Goal: Communication & Community: Answer question/provide support

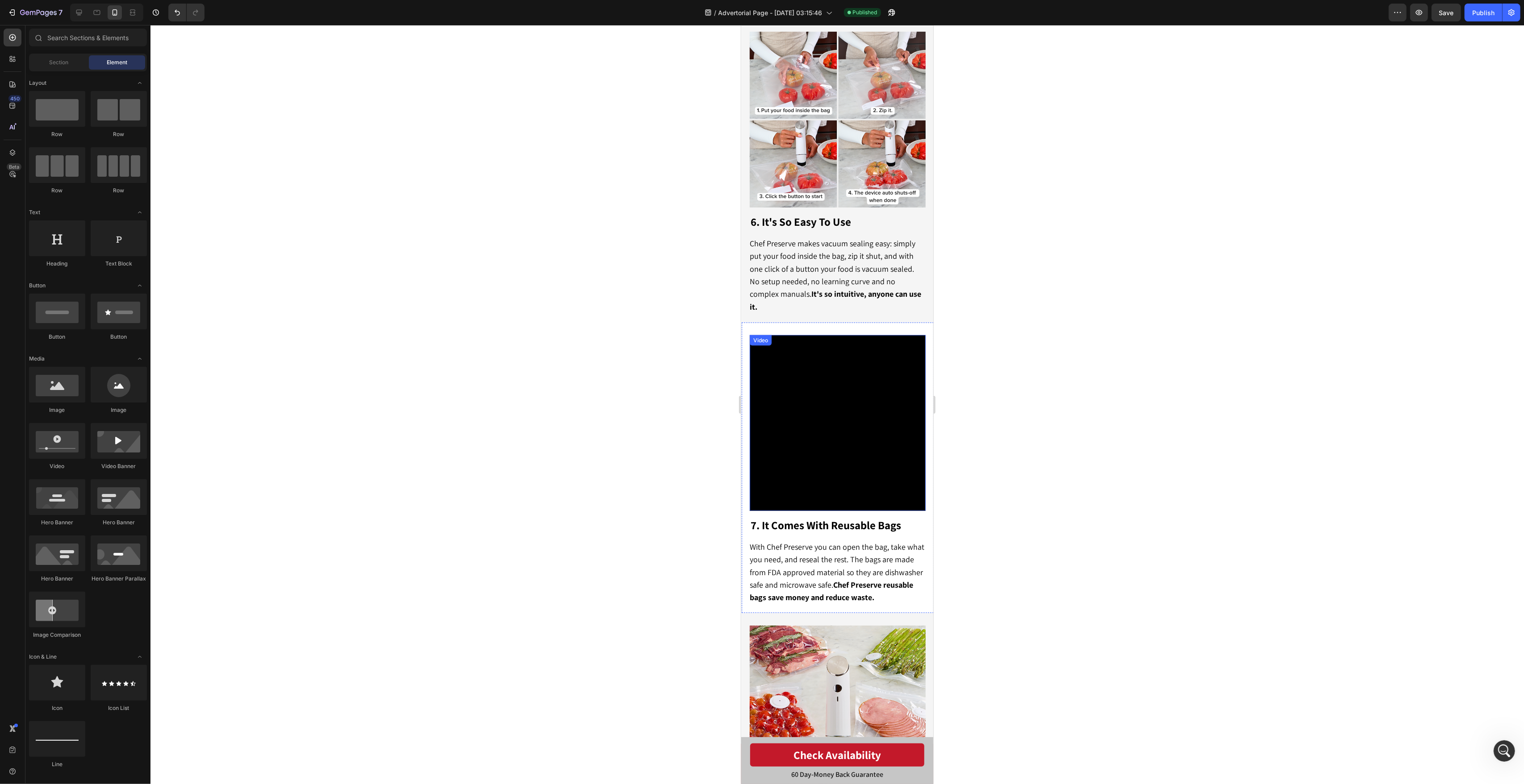
scroll to position [1742, 0]
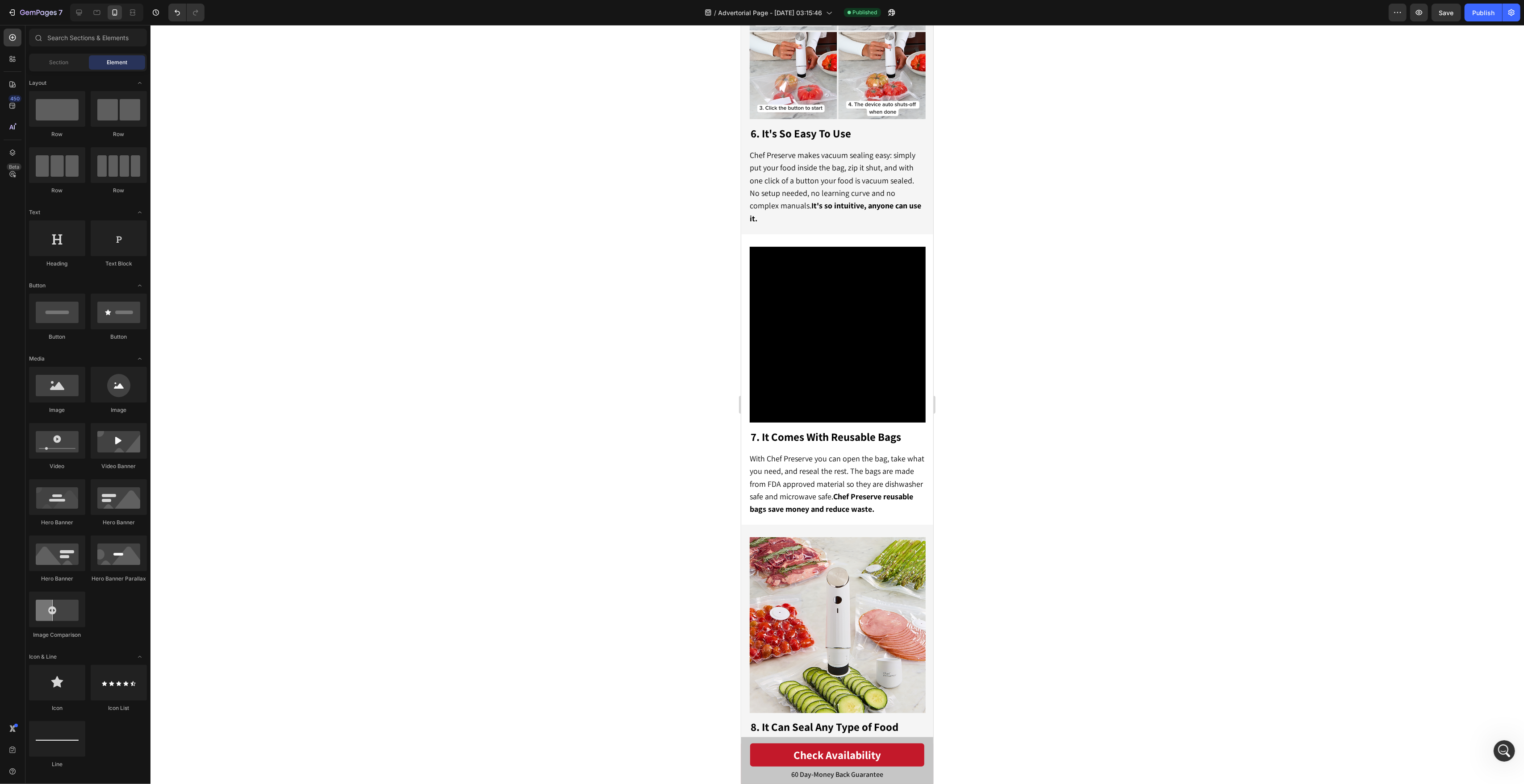
drag, startPoint x: 1091, startPoint y: 466, endPoint x: 1072, endPoint y: 465, distance: 19.0
click at [1091, 466] on div at bounding box center [837, 404] width 1374 height 759
click at [831, 472] on span "With Chef Preserve you can open the bag, take what you need, and reseal the res…" at bounding box center [836, 484] width 175 height 61
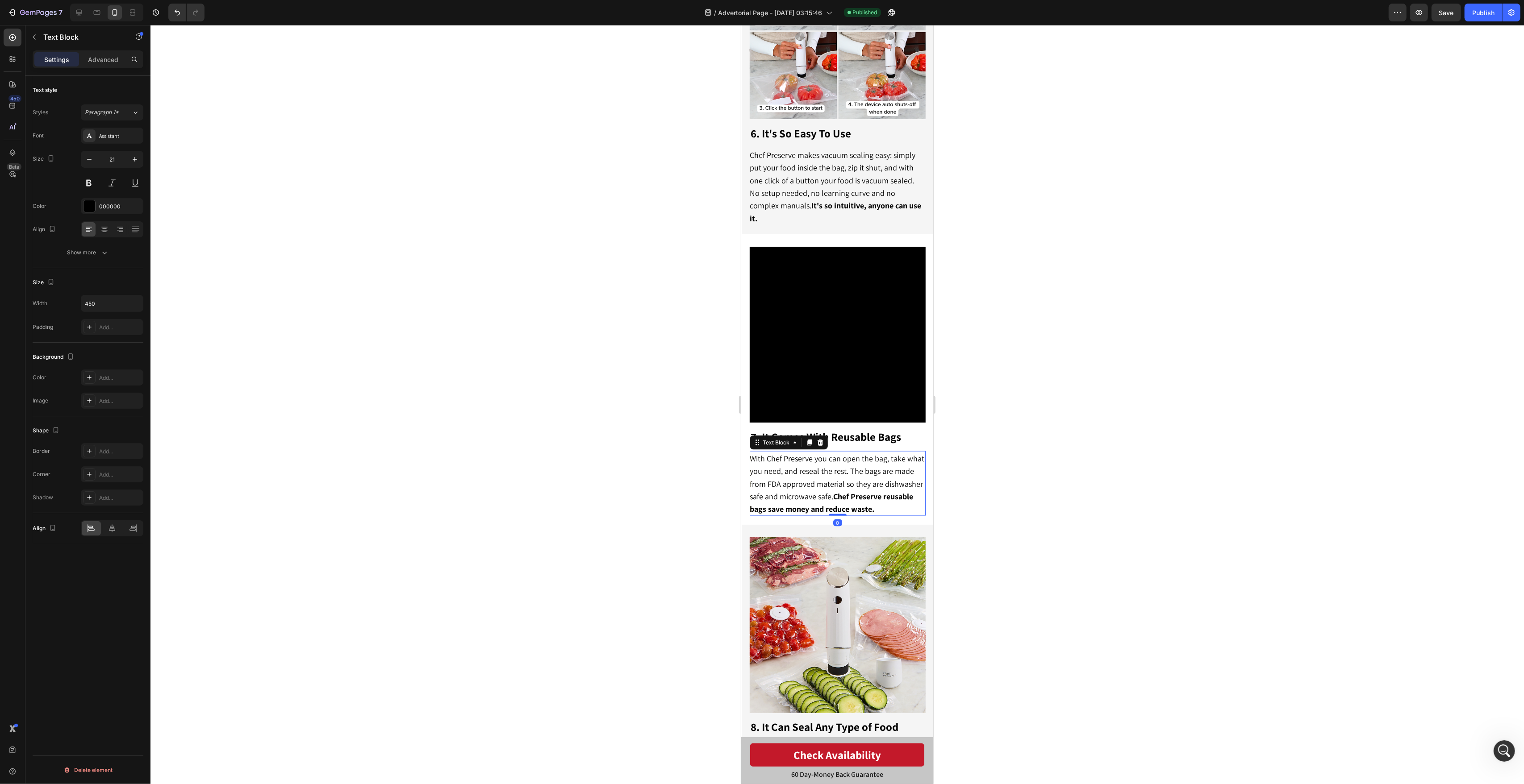
click at [831, 472] on span "With Chef Preserve you can open the bag, take what you need, and reseal the res…" at bounding box center [836, 484] width 175 height 61
click at [1020, 466] on div at bounding box center [837, 404] width 1374 height 759
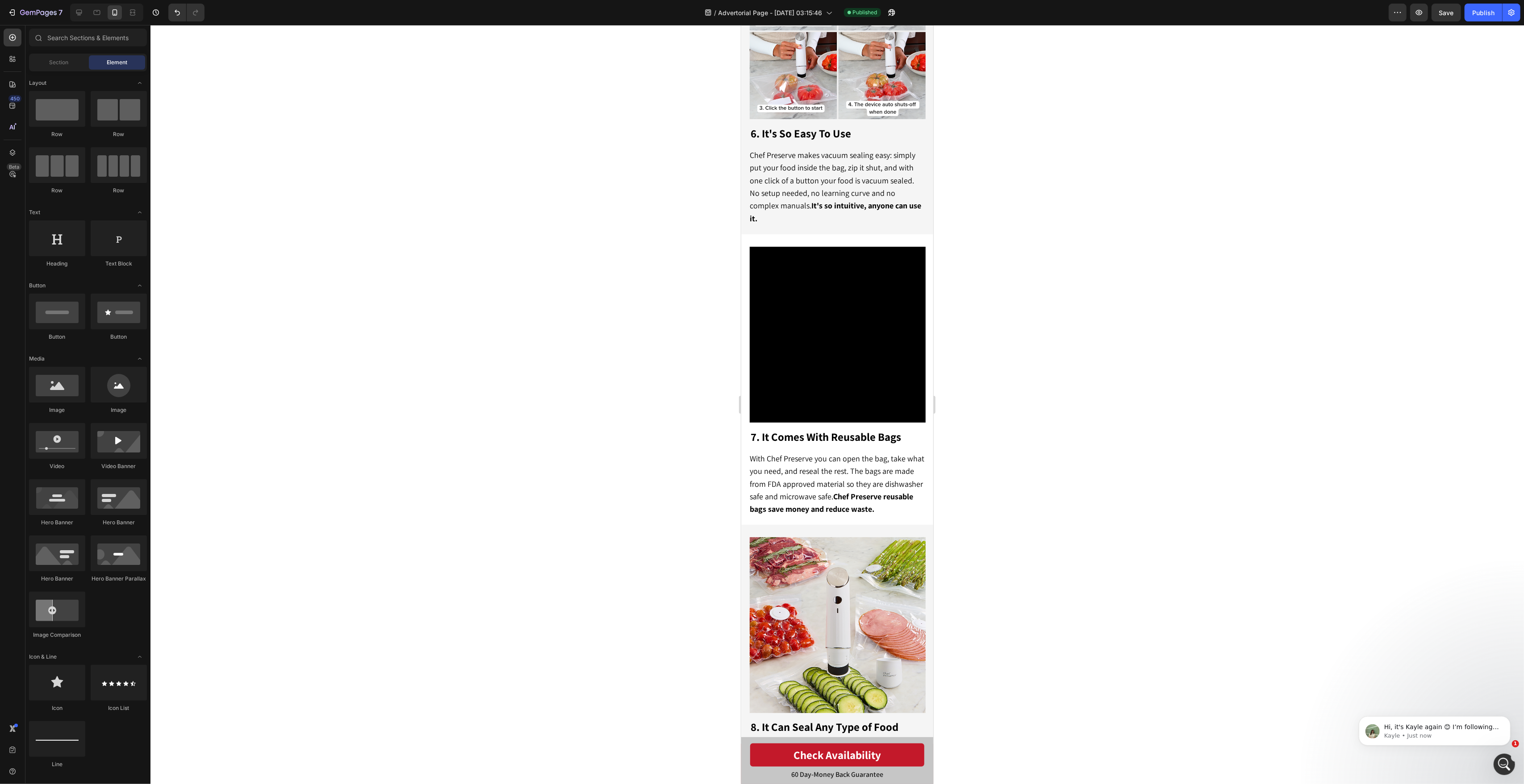
scroll to position [530, 0]
click at [1439, 735] on p "Kayle • Just now" at bounding box center [1441, 736] width 115 height 8
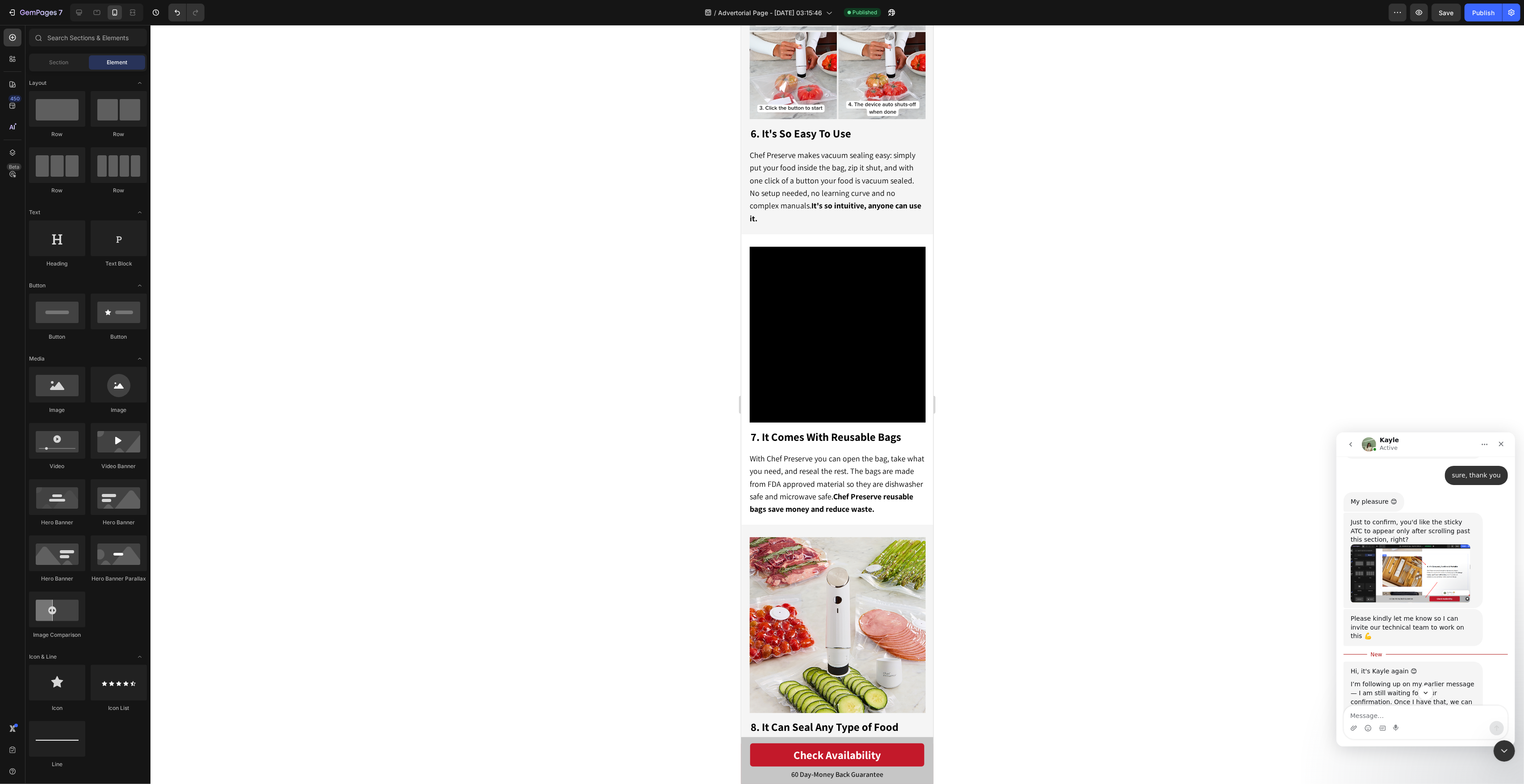
scroll to position [493, 0]
click at [1441, 582] on img "Kayle says…" at bounding box center [1410, 578] width 120 height 59
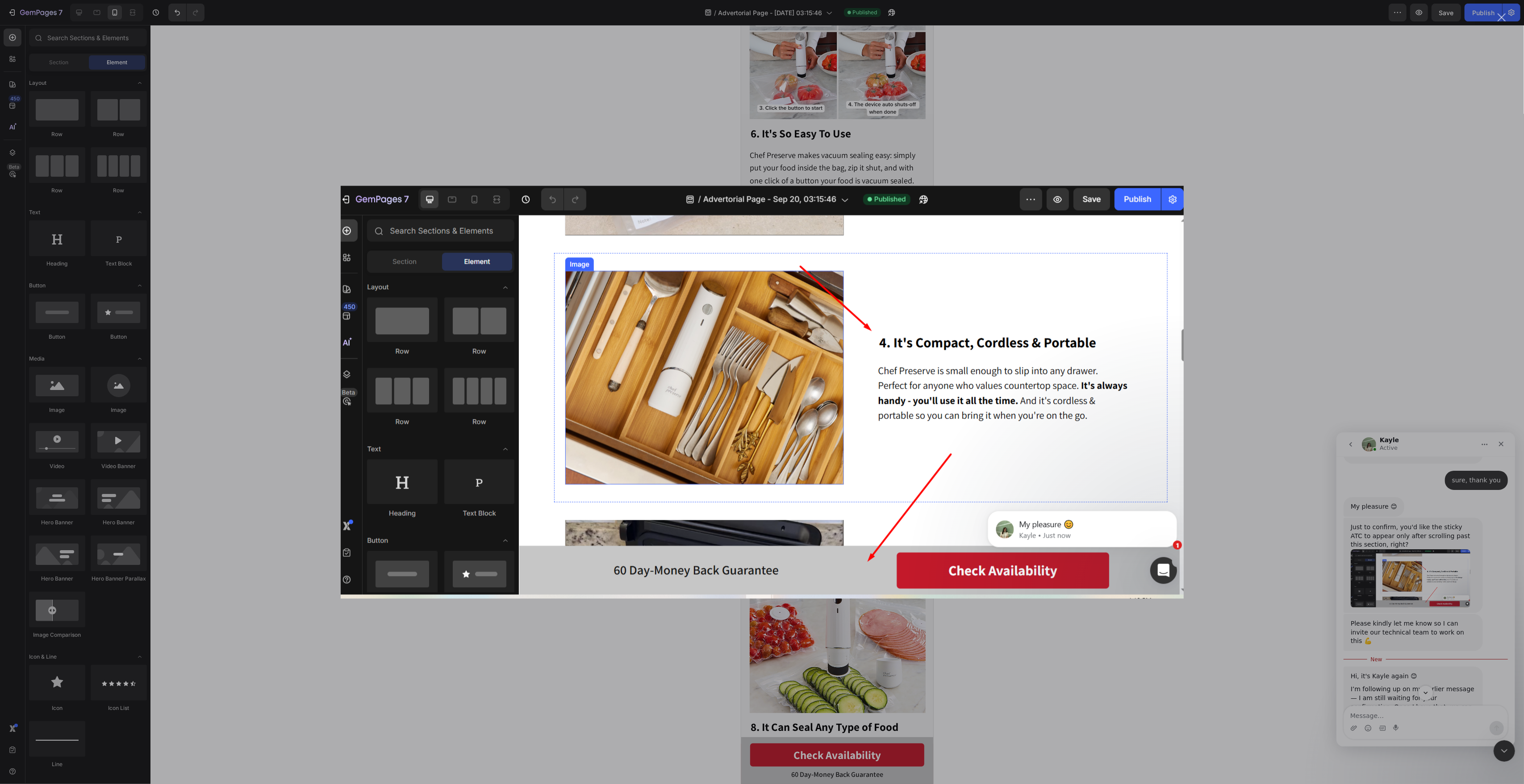
scroll to position [0, 0]
click at [1432, 578] on div "Intercom messenger" at bounding box center [762, 392] width 1524 height 784
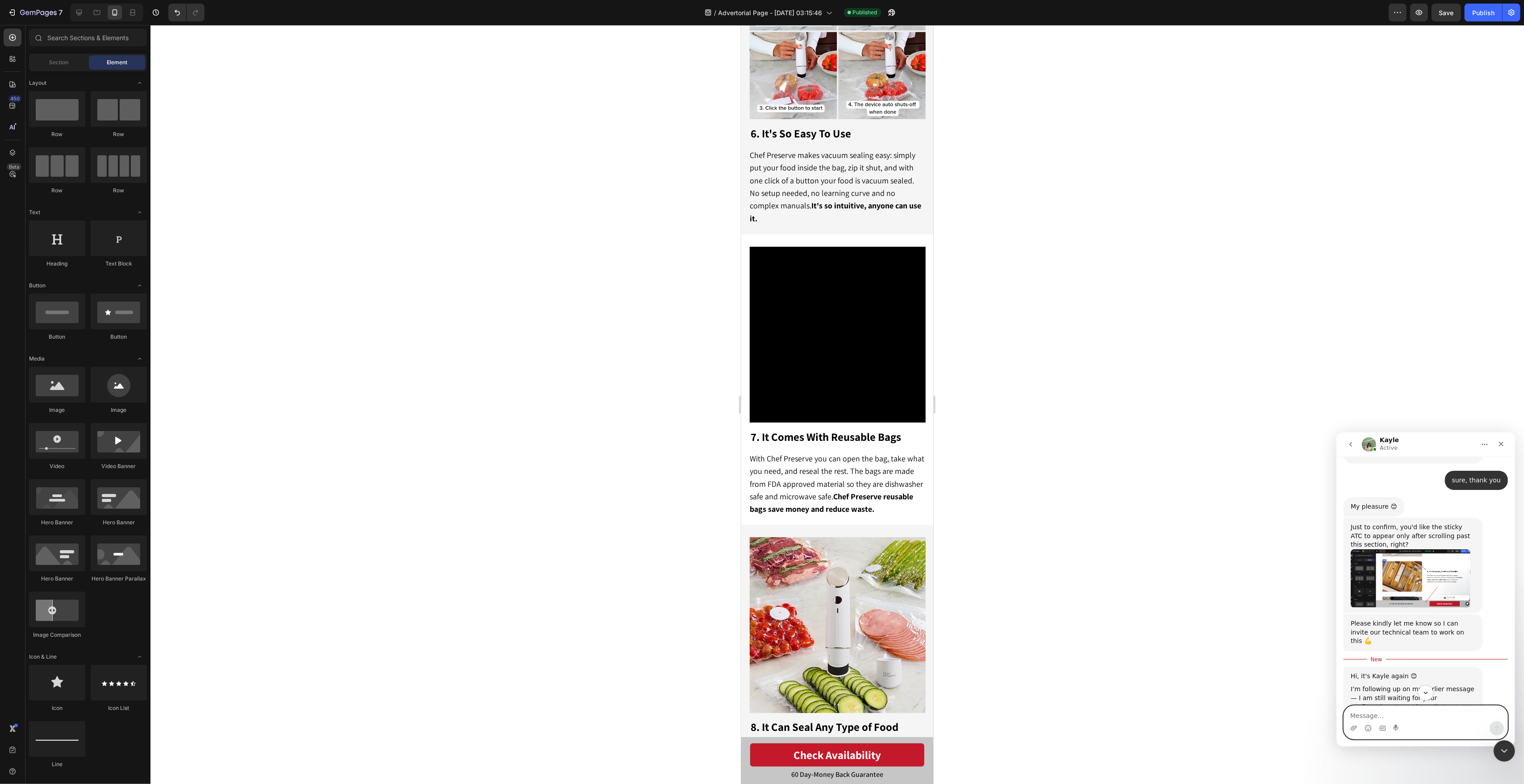
click at [1412, 718] on textarea "Message…" at bounding box center [1425, 713] width 163 height 15
type textarea "yes correct"
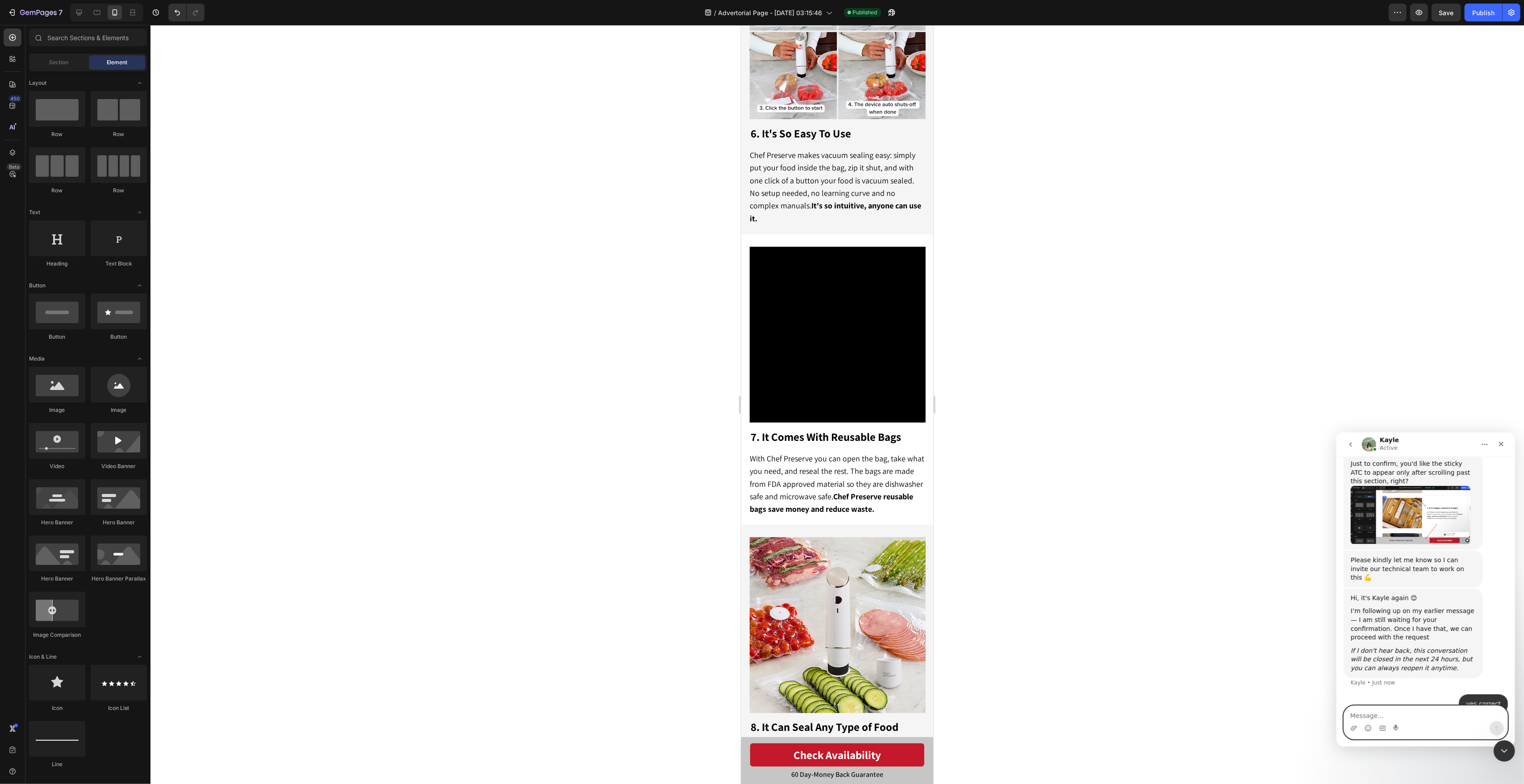
scroll to position [558, 0]
type textarea "sorry just seeing your message"
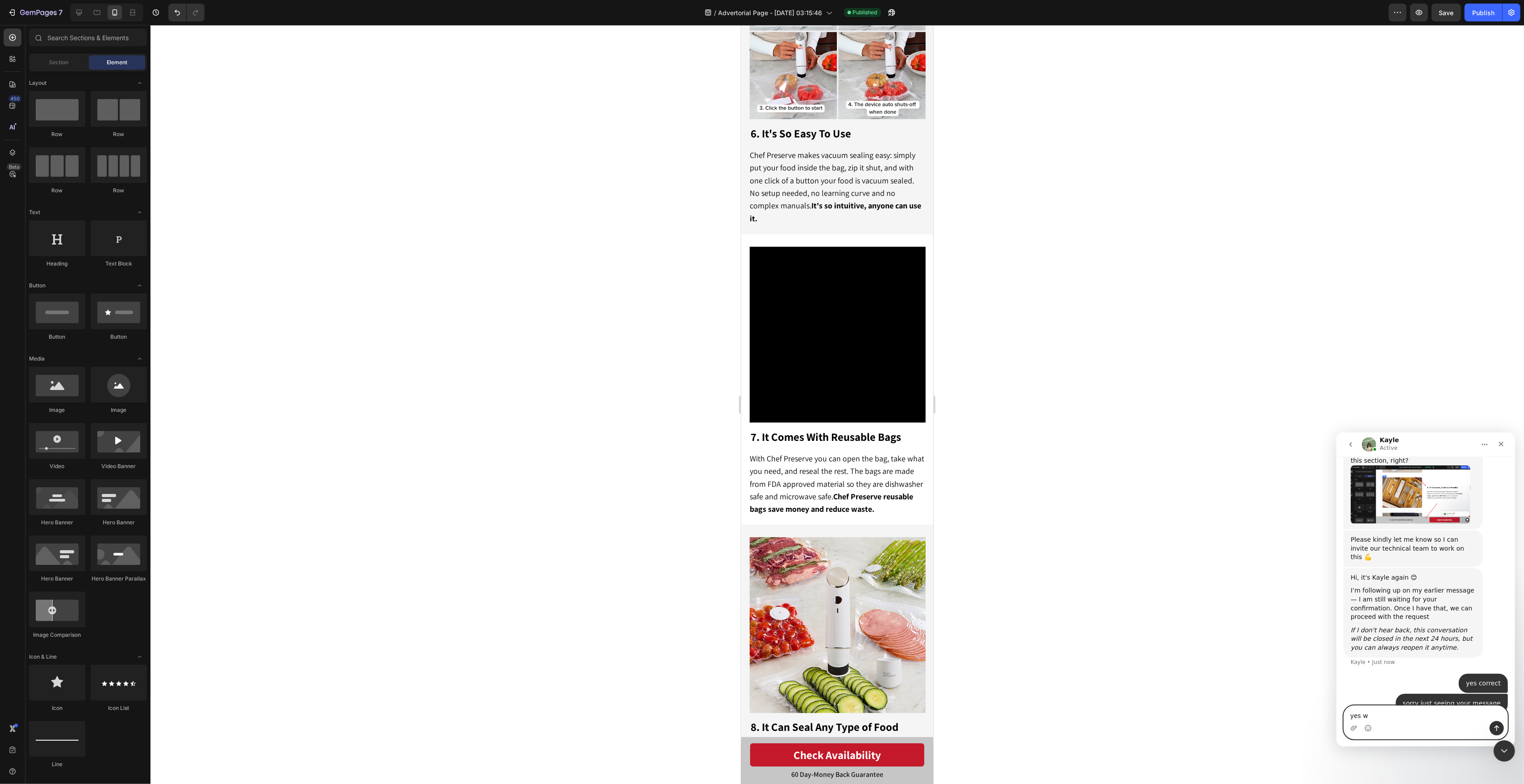
scroll to position [613, 0]
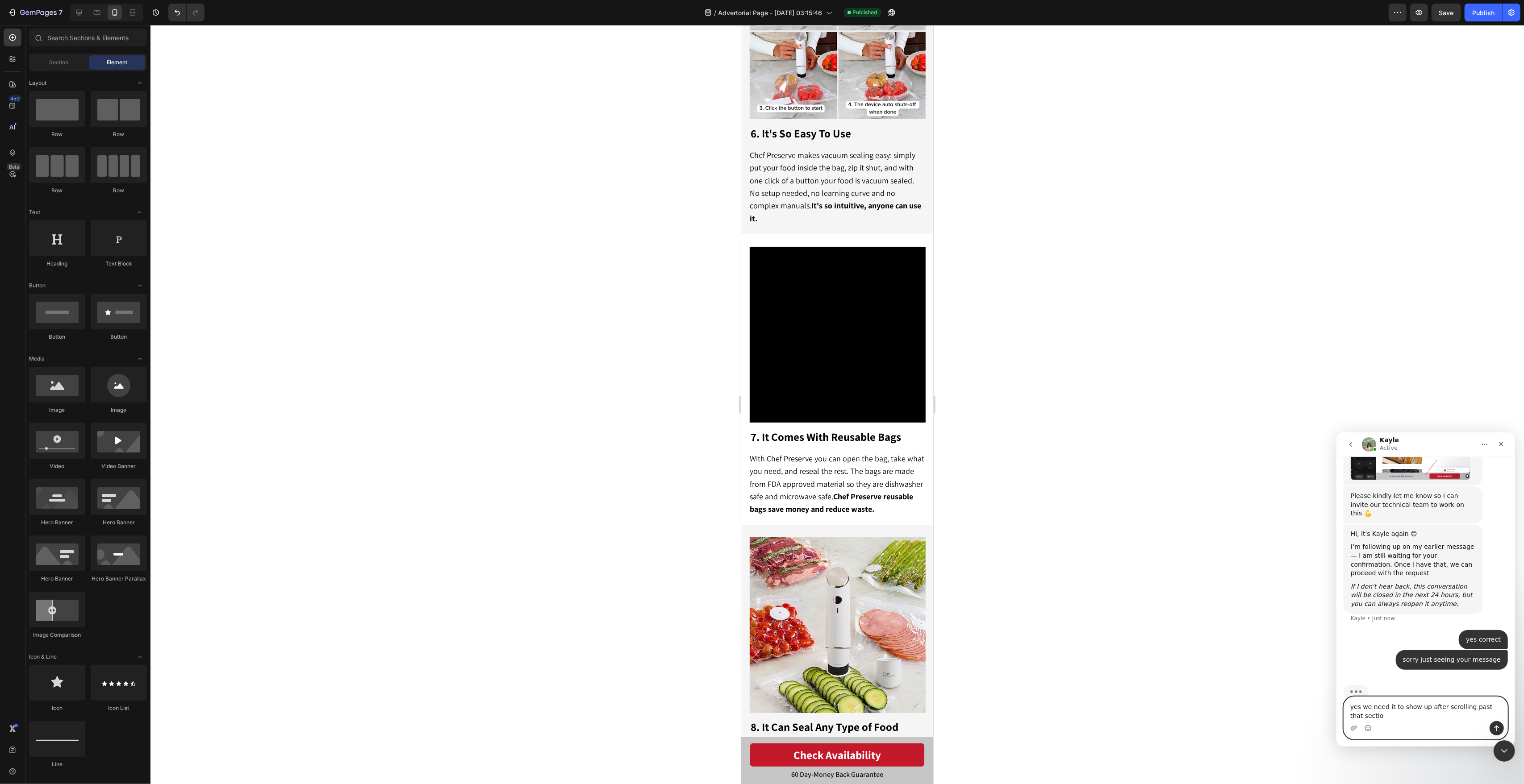
type textarea "yes we need it to show up after scrolling past that section"
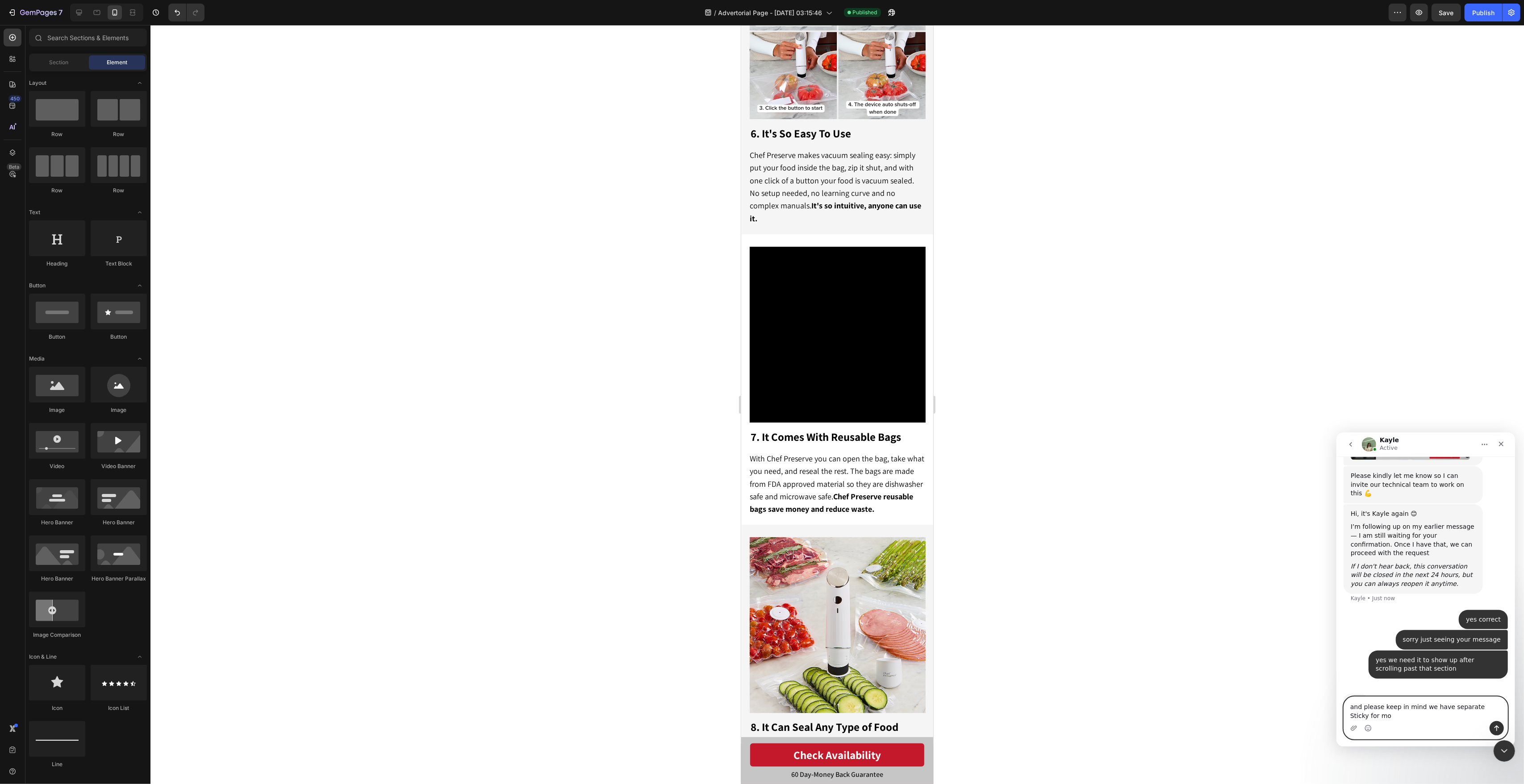
scroll to position [650, 0]
type textarea "and please keep in mind we have separate Sticky for mobile and then separate fo…"
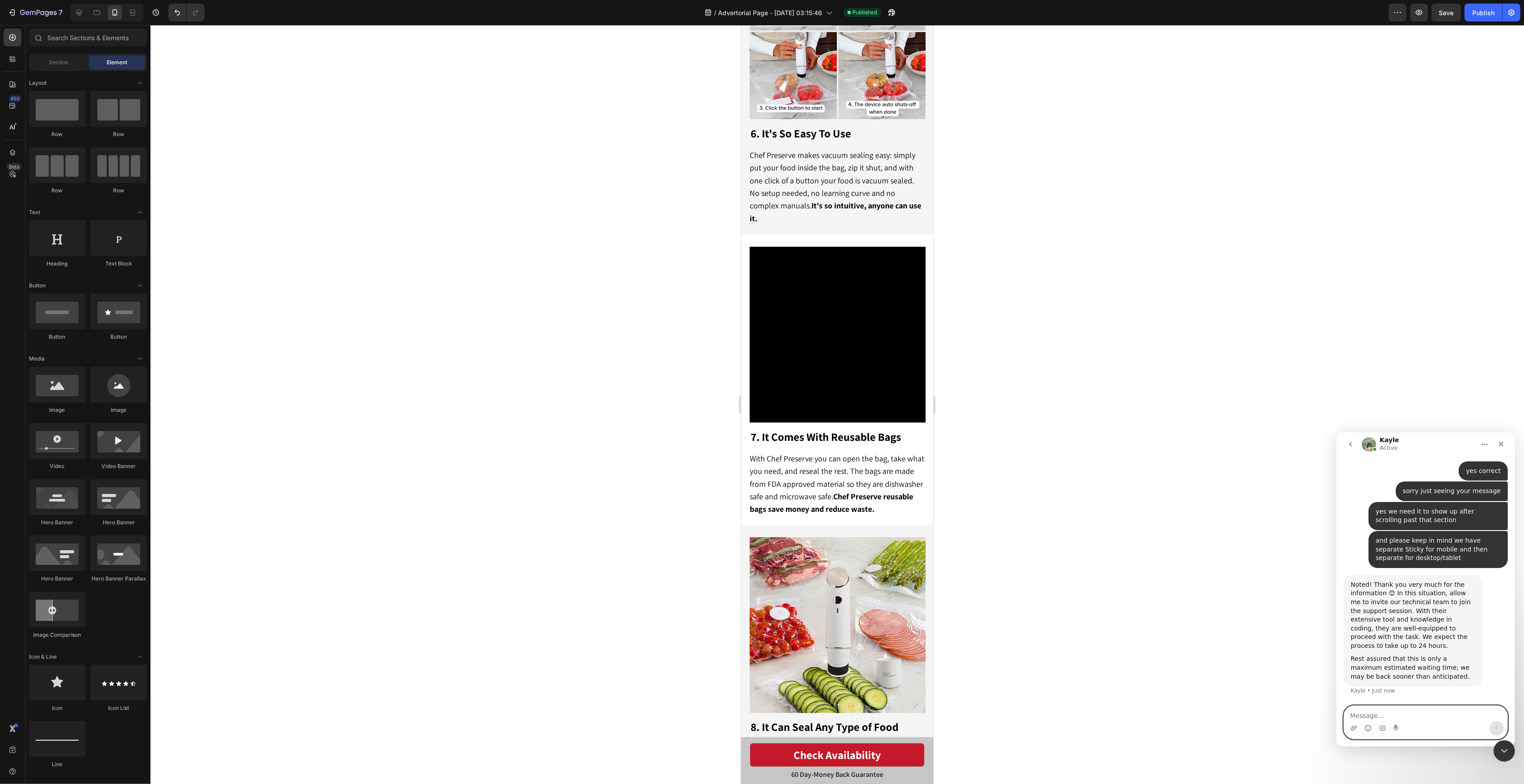
scroll to position [754, 0]
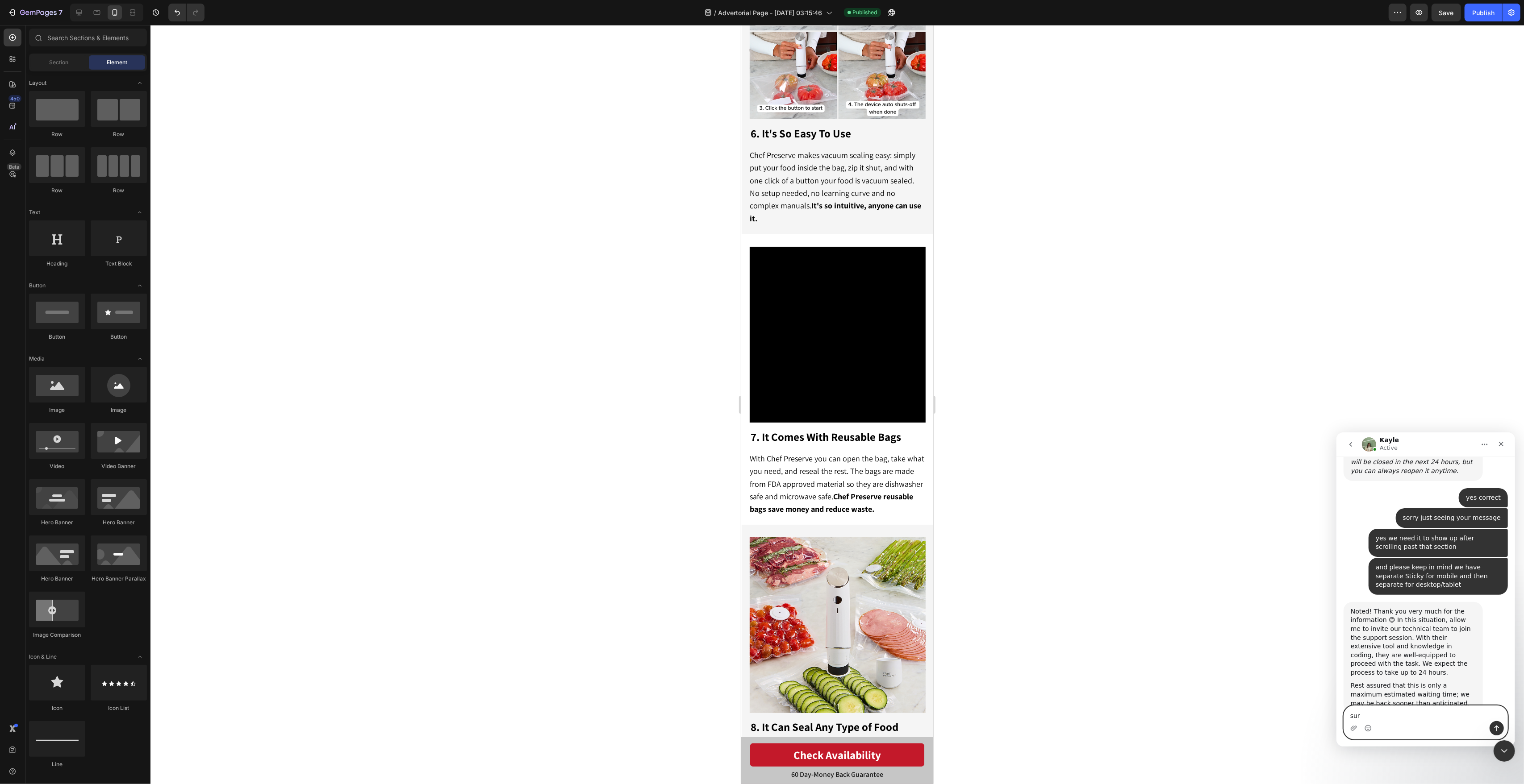
type textarea "sure"
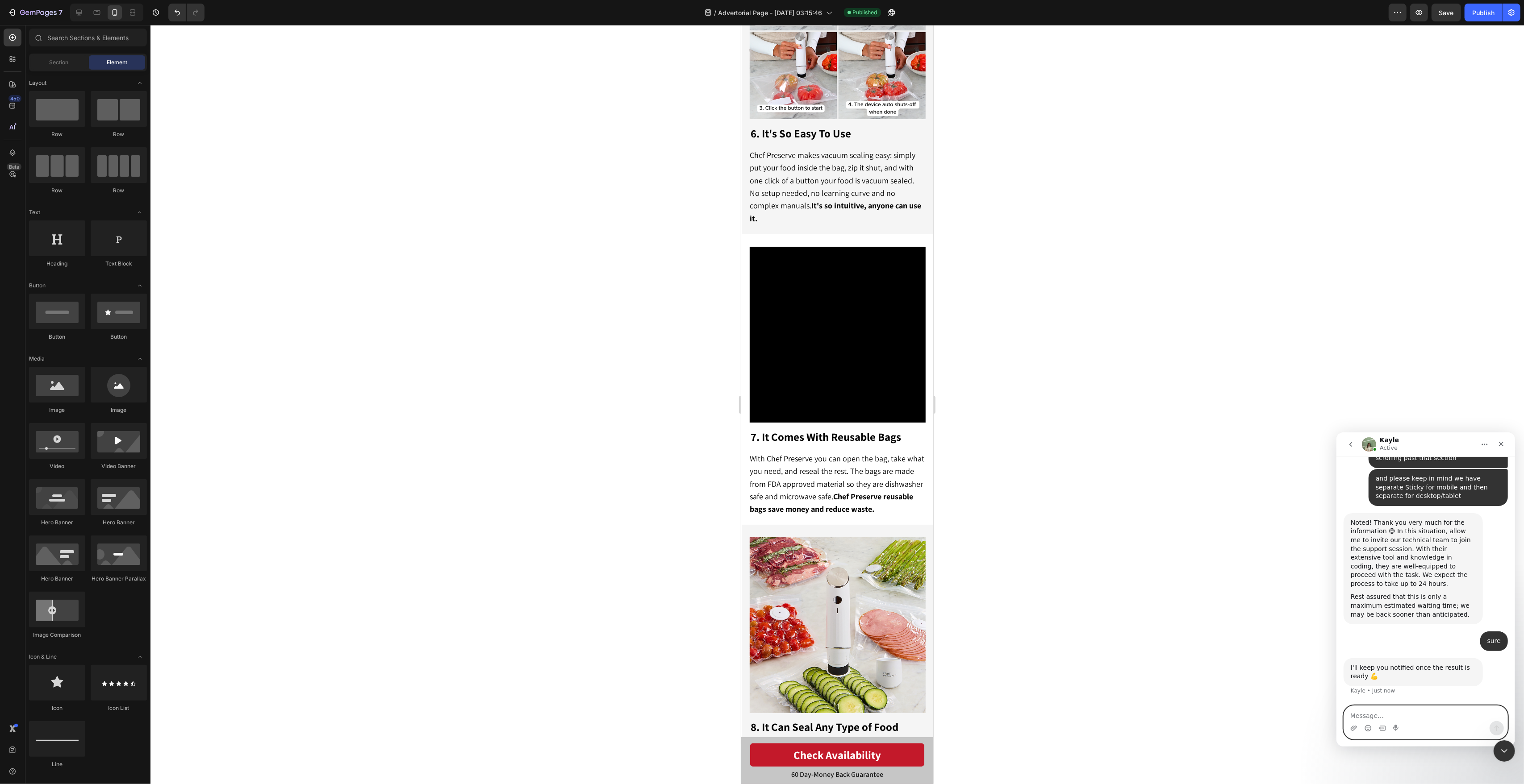
scroll to position [816, 0]
